Goal: Entertainment & Leisure: Consume media (video, audio)

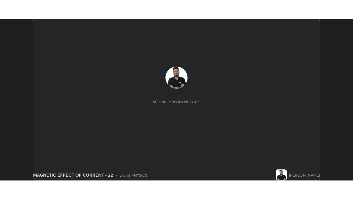
scroll to position [162, 353]
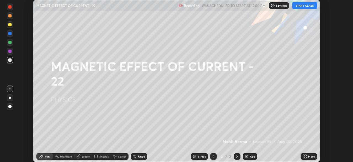
click at [303, 8] on button "START CLASS" at bounding box center [305, 5] width 25 height 7
click at [304, 157] on icon at bounding box center [303, 156] width 1 height 1
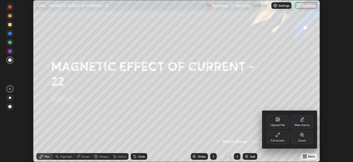
click at [275, 139] on div "Full screen" at bounding box center [278, 140] width 14 height 3
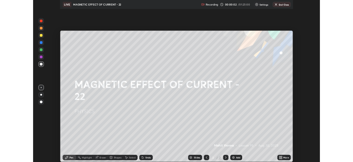
scroll to position [199, 353]
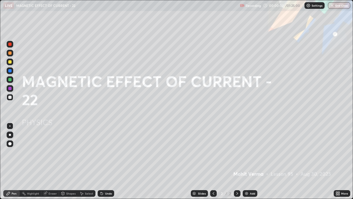
click at [252, 161] on div "Add" at bounding box center [252, 193] width 5 height 3
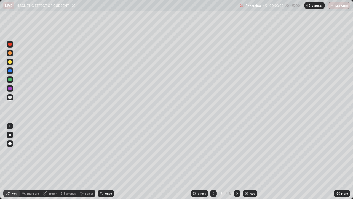
click at [10, 62] on div at bounding box center [9, 61] width 3 height 3
click at [252, 161] on div "Add" at bounding box center [252, 193] width 5 height 3
click at [10, 97] on div at bounding box center [9, 97] width 3 height 3
click at [105, 161] on div "Undo" at bounding box center [108, 193] width 7 height 3
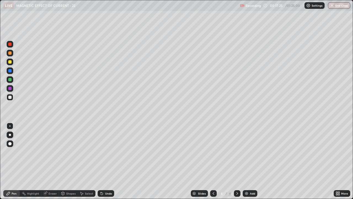
click at [47, 161] on icon at bounding box center [45, 193] width 4 height 4
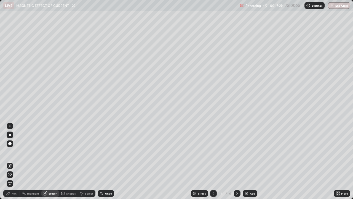
click at [15, 161] on div "Pen" at bounding box center [14, 193] width 5 height 3
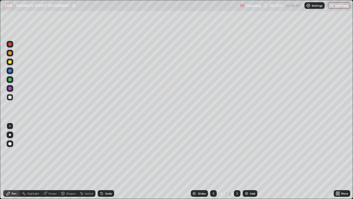
click at [247, 161] on div "Add" at bounding box center [250, 193] width 15 height 7
click at [50, 161] on div "Eraser" at bounding box center [53, 193] width 8 height 3
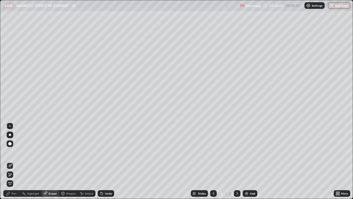
click at [10, 161] on span "Erase all" at bounding box center [10, 183] width 6 height 3
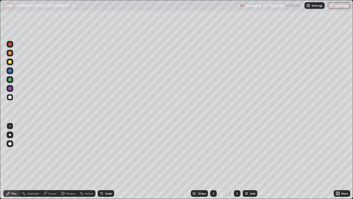
click at [13, 61] on div at bounding box center [10, 62] width 7 height 7
click at [26, 161] on div "Highlight" at bounding box center [31, 193] width 22 height 7
click at [8, 161] on icon at bounding box center [10, 174] width 4 height 4
click at [104, 161] on div "Undo" at bounding box center [106, 193] width 17 height 7
click at [106, 161] on div "Undo" at bounding box center [108, 193] width 7 height 3
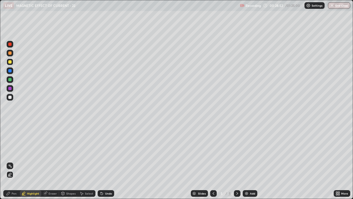
click at [106, 161] on div "Undo" at bounding box center [108, 193] width 7 height 3
click at [107, 161] on div "Undo" at bounding box center [108, 193] width 7 height 3
click at [105, 161] on div "Undo" at bounding box center [106, 193] width 17 height 7
click at [12, 161] on div "Pen" at bounding box center [14, 193] width 5 height 3
click at [7, 97] on div at bounding box center [10, 97] width 7 height 7
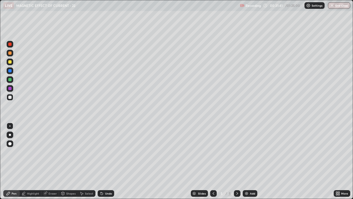
click at [11, 62] on div at bounding box center [9, 61] width 3 height 3
click at [252, 161] on div "Add" at bounding box center [252, 193] width 5 height 3
click at [68, 161] on div "Shapes" at bounding box center [70, 193] width 9 height 3
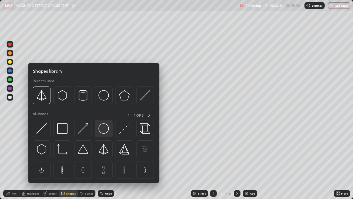
click at [105, 133] on img at bounding box center [104, 128] width 10 height 10
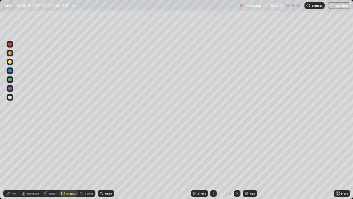
click at [12, 161] on div "Pen" at bounding box center [14, 193] width 5 height 3
click at [10, 96] on div at bounding box center [9, 97] width 3 height 3
click at [52, 161] on div "Eraser" at bounding box center [50, 193] width 18 height 7
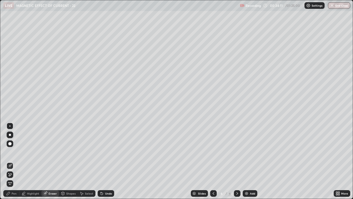
click at [10, 161] on icon at bounding box center [10, 174] width 3 height 3
click at [109, 161] on div "Undo" at bounding box center [108, 193] width 7 height 3
click at [14, 161] on div "Pen" at bounding box center [14, 193] width 5 height 3
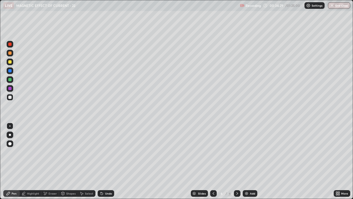
click at [10, 61] on div at bounding box center [9, 61] width 3 height 3
click at [11, 95] on div at bounding box center [10, 97] width 7 height 7
click at [249, 161] on div "Add" at bounding box center [250, 193] width 15 height 7
click at [9, 62] on div at bounding box center [9, 61] width 3 height 3
click at [214, 161] on icon at bounding box center [214, 193] width 4 height 4
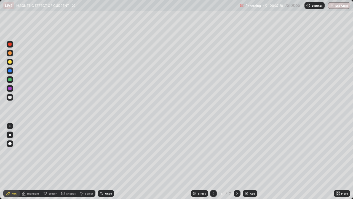
click at [237, 161] on icon at bounding box center [238, 193] width 2 height 3
click at [214, 161] on icon at bounding box center [214, 193] width 4 height 4
click at [239, 161] on icon at bounding box center [237, 193] width 4 height 4
click at [213, 161] on icon at bounding box center [214, 193] width 4 height 4
click at [213, 161] on div at bounding box center [213, 193] width 7 height 7
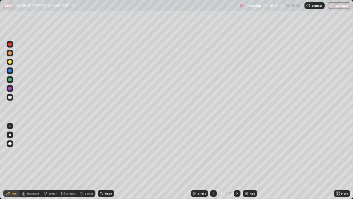
click at [237, 161] on icon at bounding box center [237, 193] width 4 height 4
click at [252, 161] on div "Add" at bounding box center [252, 193] width 5 height 3
click at [236, 161] on div at bounding box center [237, 193] width 7 height 7
click at [252, 161] on div "Add" at bounding box center [250, 193] width 15 height 7
click at [249, 161] on div "Add" at bounding box center [250, 193] width 15 height 7
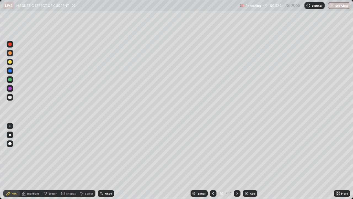
click at [268, 161] on div "Slides 10 / 10 Add" at bounding box center [224, 193] width 220 height 11
click at [247, 161] on img at bounding box center [247, 193] width 4 height 4
click at [48, 161] on div "Eraser" at bounding box center [50, 193] width 18 height 7
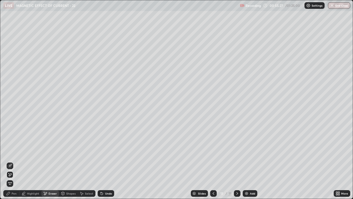
click at [13, 161] on div "Pen" at bounding box center [11, 193] width 17 height 7
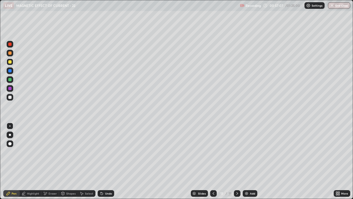
click at [11, 96] on div at bounding box center [9, 97] width 3 height 3
click at [107, 161] on div "Undo" at bounding box center [108, 193] width 7 height 3
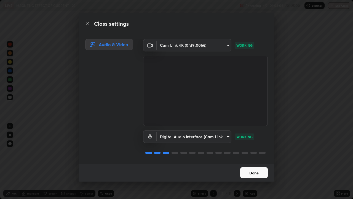
click at [252, 161] on button "Done" at bounding box center [255, 172] width 28 height 11
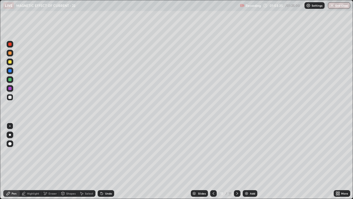
click at [106, 161] on div "Undo" at bounding box center [108, 193] width 7 height 3
click at [256, 161] on div "Add" at bounding box center [250, 193] width 15 height 7
click at [319, 161] on div "Slides 12 / 12 Add" at bounding box center [224, 193] width 220 height 11
click at [263, 161] on div "Slides 12 / 12 Add" at bounding box center [224, 193] width 220 height 11
click at [251, 161] on div "Add" at bounding box center [252, 193] width 5 height 3
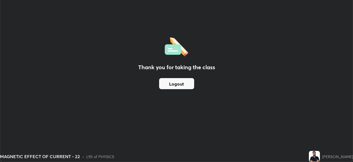
scroll to position [27451, 27259]
